Goal: Task Accomplishment & Management: Use online tool/utility

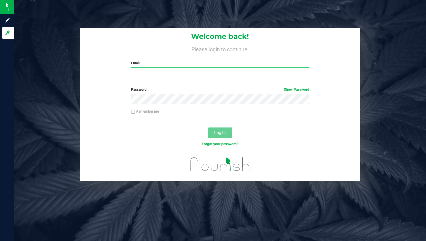
click at [170, 71] on input "Email" at bounding box center [220, 72] width 178 height 11
type input "[PERSON_NAME][EMAIL_ADDRESS][DOMAIN_NAME]"
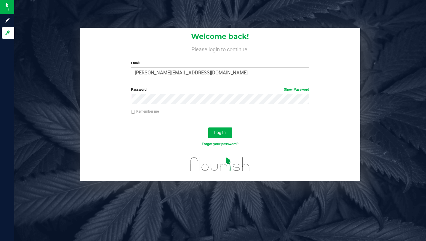
click at [208, 127] on button "Log In" at bounding box center [220, 132] width 24 height 11
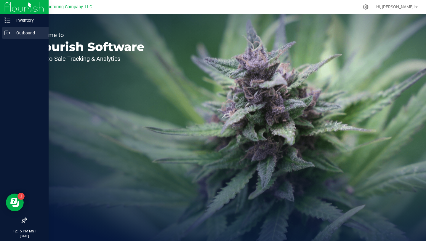
click at [9, 34] on icon at bounding box center [7, 33] width 6 height 6
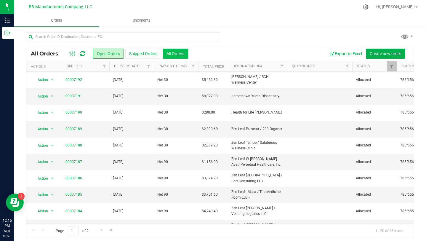
click at [178, 54] on button "All Orders" at bounding box center [175, 54] width 25 height 10
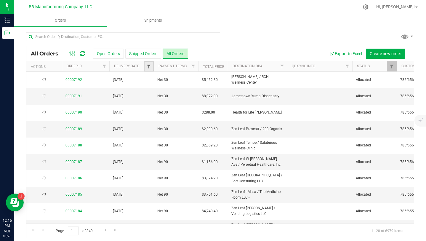
click at [149, 66] on span "Filter" at bounding box center [148, 66] width 5 height 5
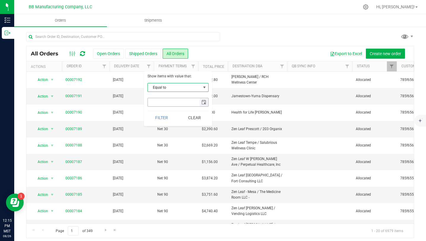
click at [205, 103] on span "select" at bounding box center [204, 102] width 5 height 5
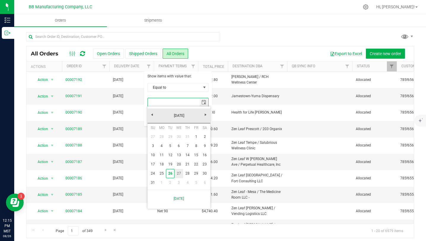
click at [179, 172] on link "27" at bounding box center [179, 173] width 9 height 9
type input "[DATE]"
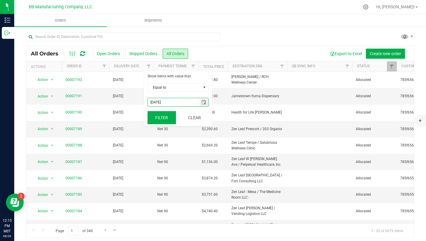
click at [163, 117] on button "Filter" at bounding box center [162, 117] width 28 height 13
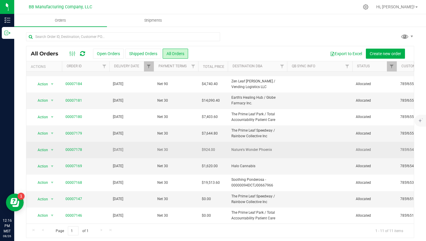
scroll to position [3, 0]
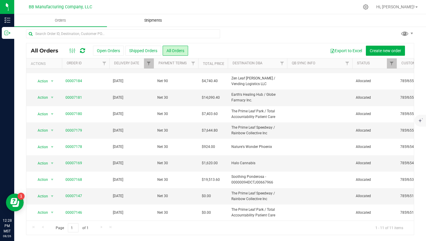
click at [155, 23] on uib-tab-heading "Shipments" at bounding box center [153, 21] width 92 height 12
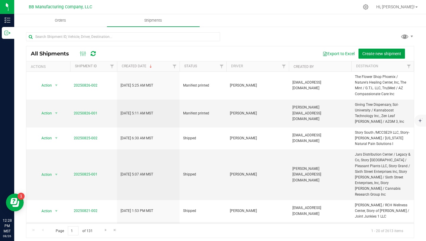
click at [382, 53] on span "Create new shipment" at bounding box center [382, 53] width 39 height 5
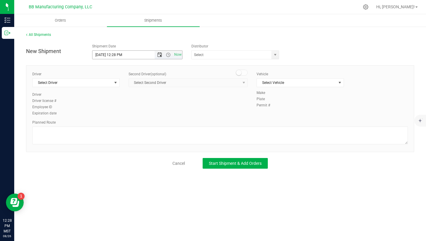
click at [161, 55] on span "Open the date view" at bounding box center [159, 54] width 5 height 5
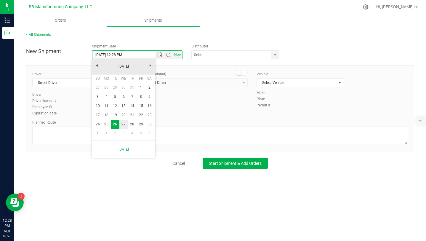
click at [124, 124] on link "27" at bounding box center [123, 124] width 9 height 9
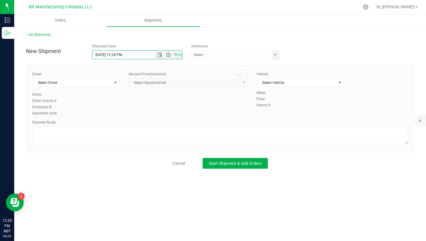
click at [169, 56] on span "Open the time view" at bounding box center [168, 54] width 5 height 5
click at [114, 111] on li "6:00 AM" at bounding box center [137, 112] width 89 height 8
type input "[DATE] 6:00 AM"
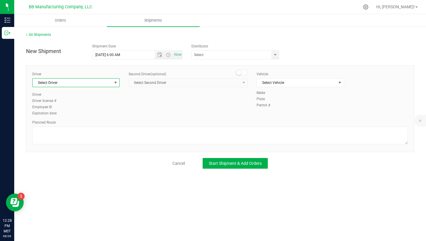
click at [115, 81] on span "select" at bounding box center [115, 82] width 5 height 5
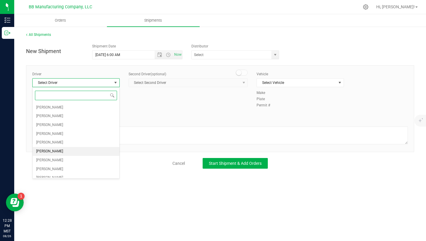
click at [82, 151] on li "[PERSON_NAME]" at bounding box center [76, 151] width 87 height 9
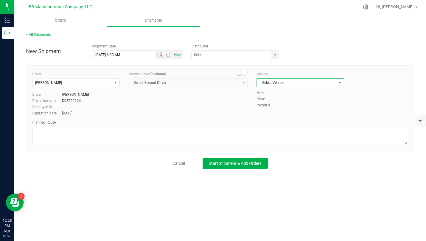
click at [316, 84] on span "Select Vehicle" at bounding box center [296, 83] width 79 height 8
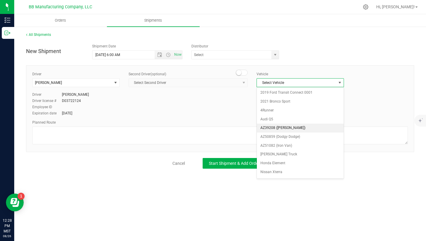
click at [296, 129] on li "AZ39208 ([PERSON_NAME])" at bounding box center [300, 128] width 87 height 9
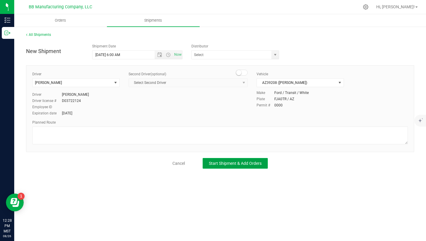
click at [241, 165] on span "Start Shipment & Add Orders" at bounding box center [235, 163] width 53 height 5
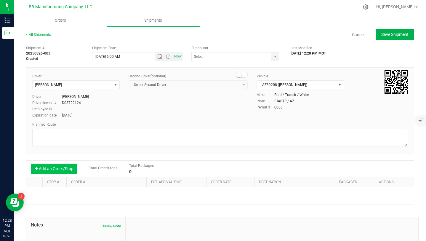
click at [65, 169] on button "Add an Order/Stop" at bounding box center [54, 169] width 47 height 10
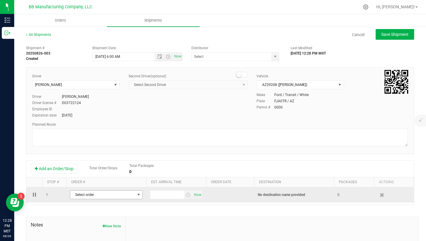
click at [125, 194] on span "Select order" at bounding box center [102, 195] width 65 height 8
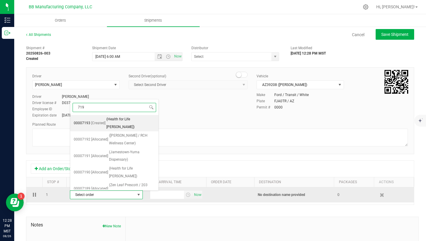
type input "7191"
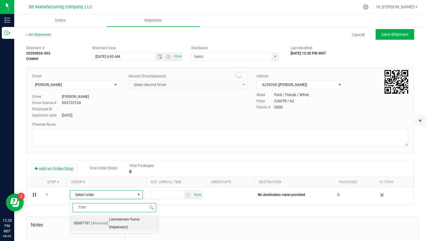
click at [127, 222] on span "(Jamestown-Yuma Dispensary)" at bounding box center [132, 223] width 46 height 15
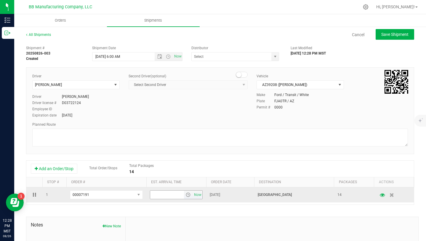
click at [188, 194] on span "select" at bounding box center [188, 194] width 5 height 5
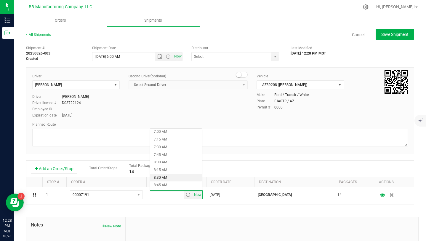
scroll to position [246, 0]
click at [163, 174] on li "9:30 AM" at bounding box center [176, 177] width 52 height 8
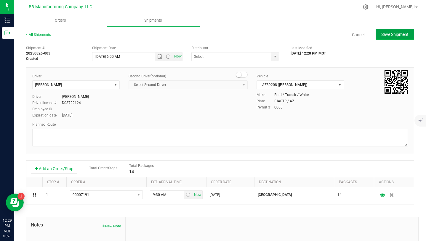
click at [404, 35] on span "Save Shipment" at bounding box center [395, 34] width 27 height 5
type input "[DATE] 1:00 PM"
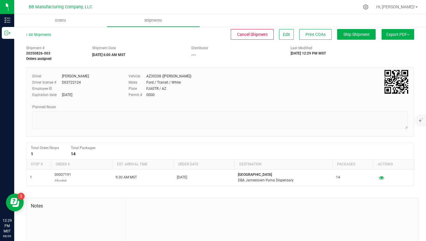
click at [404, 35] on span "Export PDF" at bounding box center [398, 34] width 23 height 5
click at [396, 47] on span "Manifest by Package ID" at bounding box center [390, 47] width 38 height 4
click at [408, 9] on span "Hi, [PERSON_NAME]!" at bounding box center [396, 6] width 39 height 5
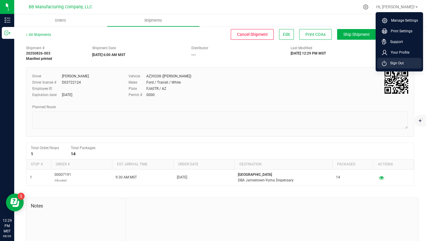
click at [405, 63] on li "Sign Out" at bounding box center [399, 63] width 44 height 11
